Goal: Find specific page/section: Find specific page/section

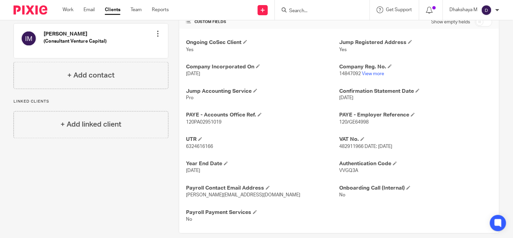
scroll to position [241, 0]
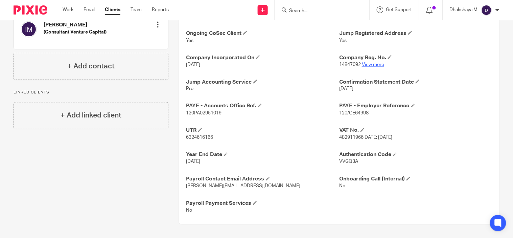
click at [371, 63] on p "14847092 View more" at bounding box center [415, 64] width 153 height 7
click at [371, 63] on link "View more" at bounding box center [373, 64] width 22 height 5
click at [312, 7] on form at bounding box center [325, 10] width 72 height 8
click at [312, 11] on input "Search" at bounding box center [319, 11] width 61 height 6
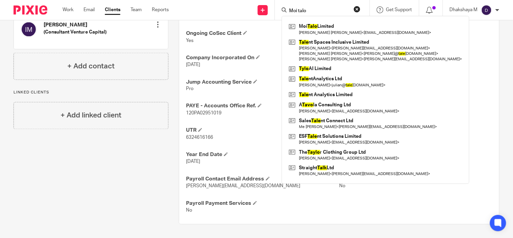
type input "Moi talo"
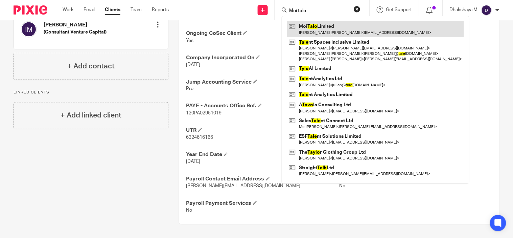
click at [316, 34] on link at bounding box center [375, 29] width 177 height 16
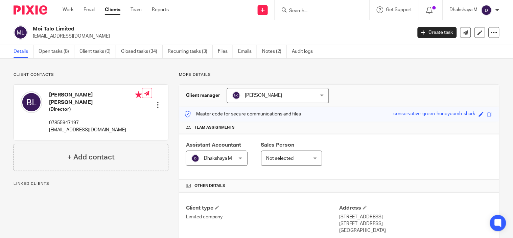
scroll to position [192, 0]
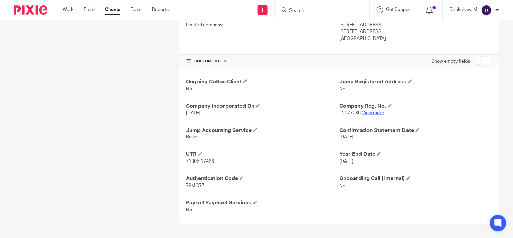
click at [368, 113] on link "View more" at bounding box center [373, 113] width 22 height 5
